Goal: Task Accomplishment & Management: Use online tool/utility

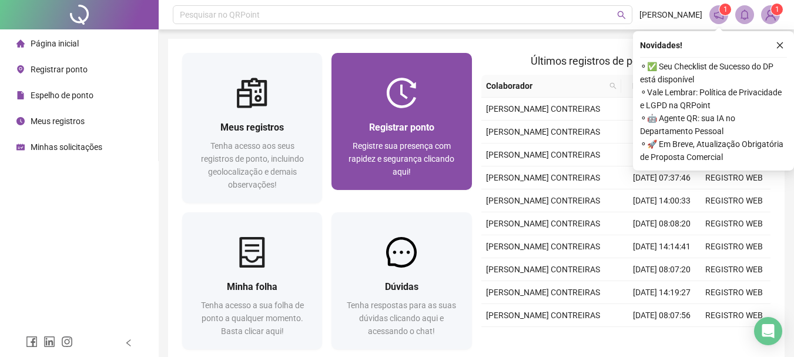
click at [363, 128] on div "Registrar ponto" at bounding box center [402, 127] width 112 height 15
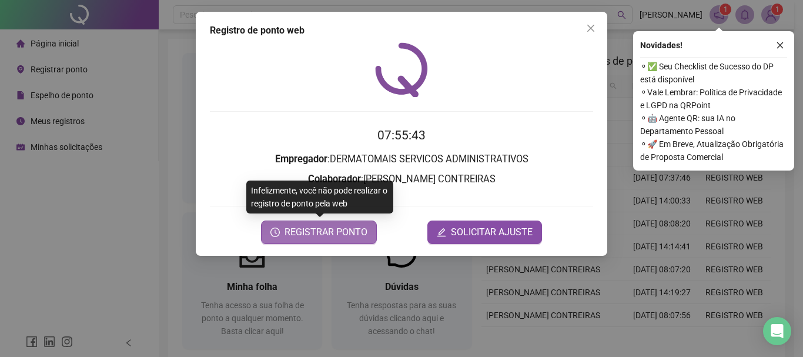
click at [350, 232] on span "REGISTRAR PONTO" at bounding box center [325, 232] width 83 height 14
